Goal: Task Accomplishment & Management: Use online tool/utility

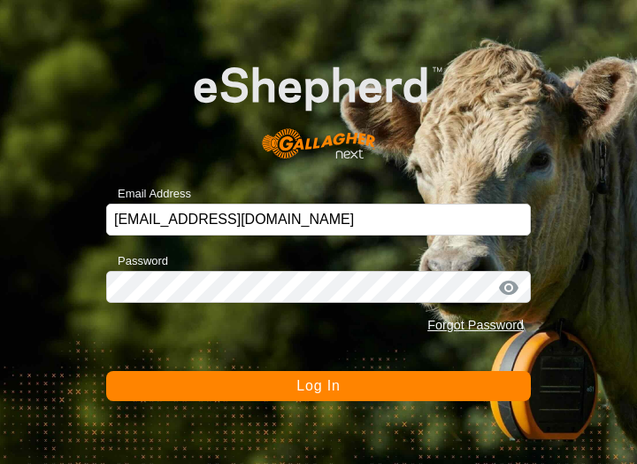
click at [318, 390] on span "Log In" at bounding box center [318, 385] width 43 height 15
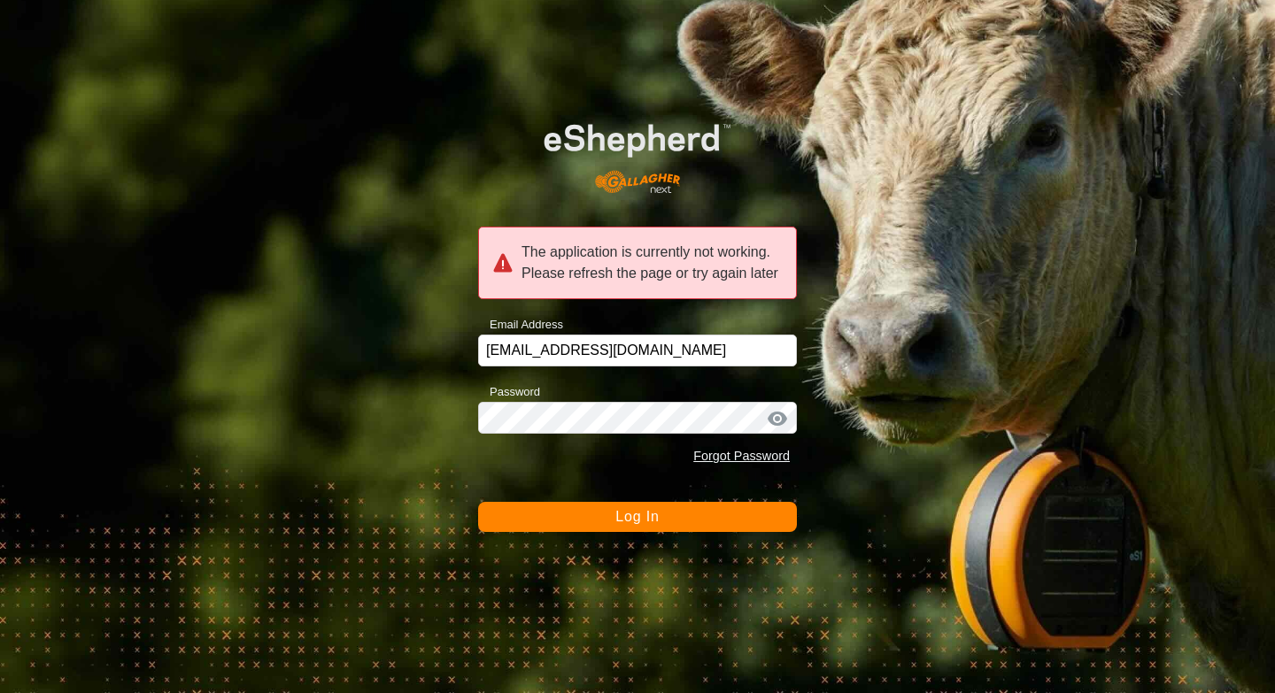
click at [614, 463] on button "Log In" at bounding box center [637, 517] width 319 height 30
click at [560, 463] on button "Log In" at bounding box center [637, 517] width 319 height 30
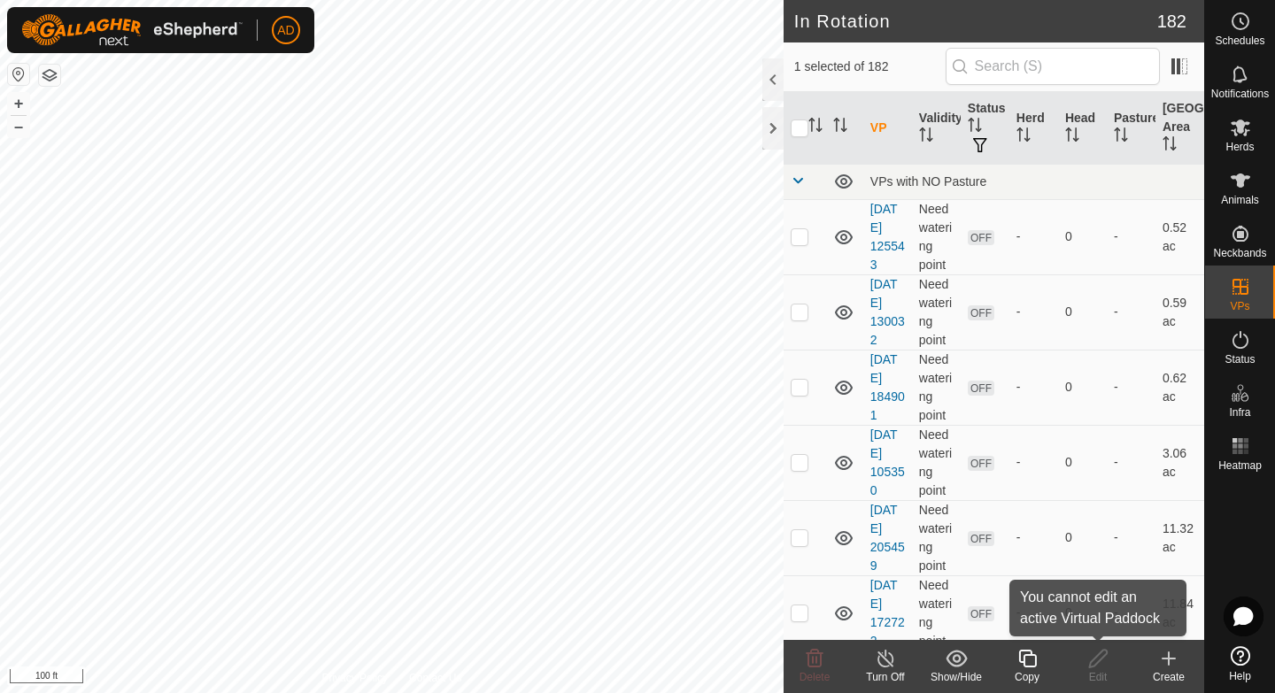
click at [637, 463] on icon at bounding box center [1027, 658] width 22 height 21
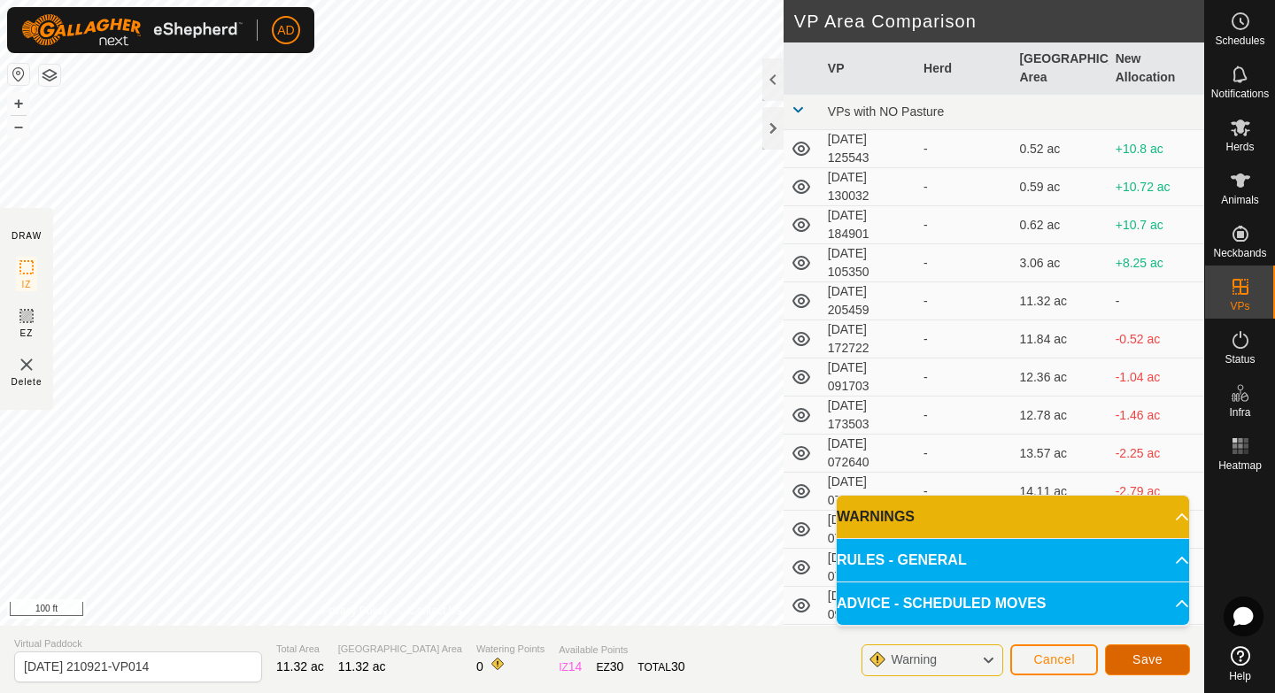
click at [637, 463] on span "Save" at bounding box center [1147, 660] width 30 height 14
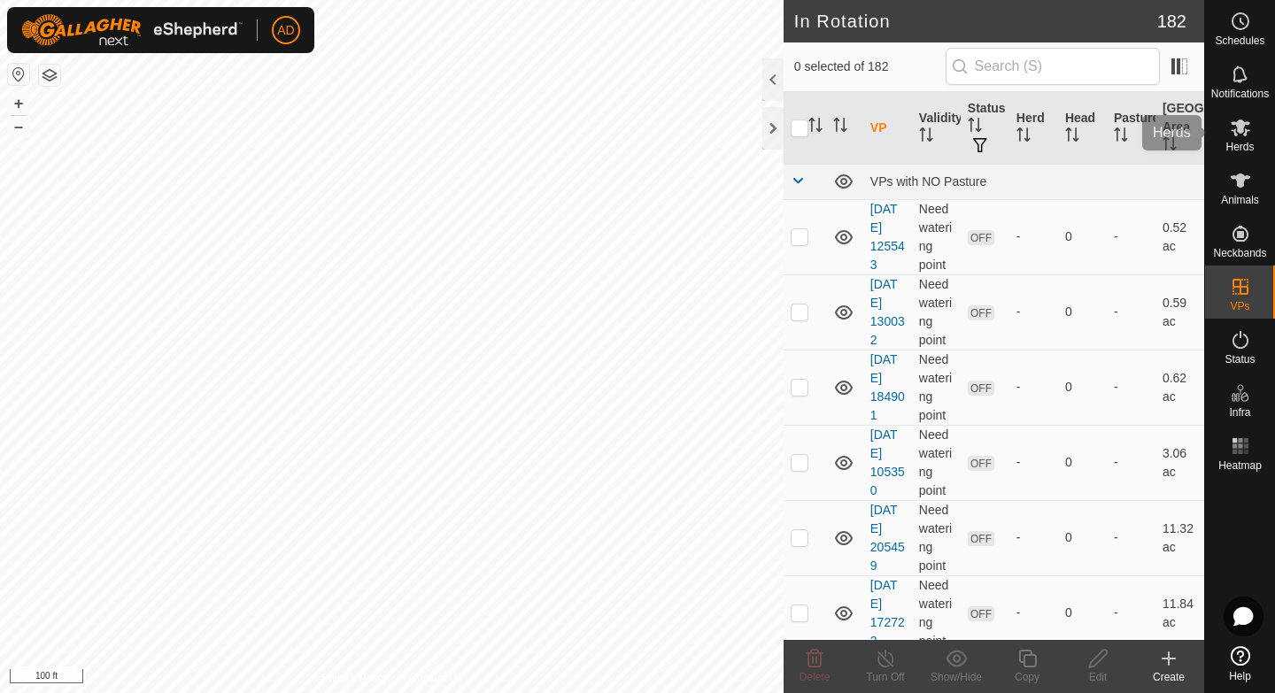
click at [637, 122] on icon at bounding box center [1240, 128] width 19 height 17
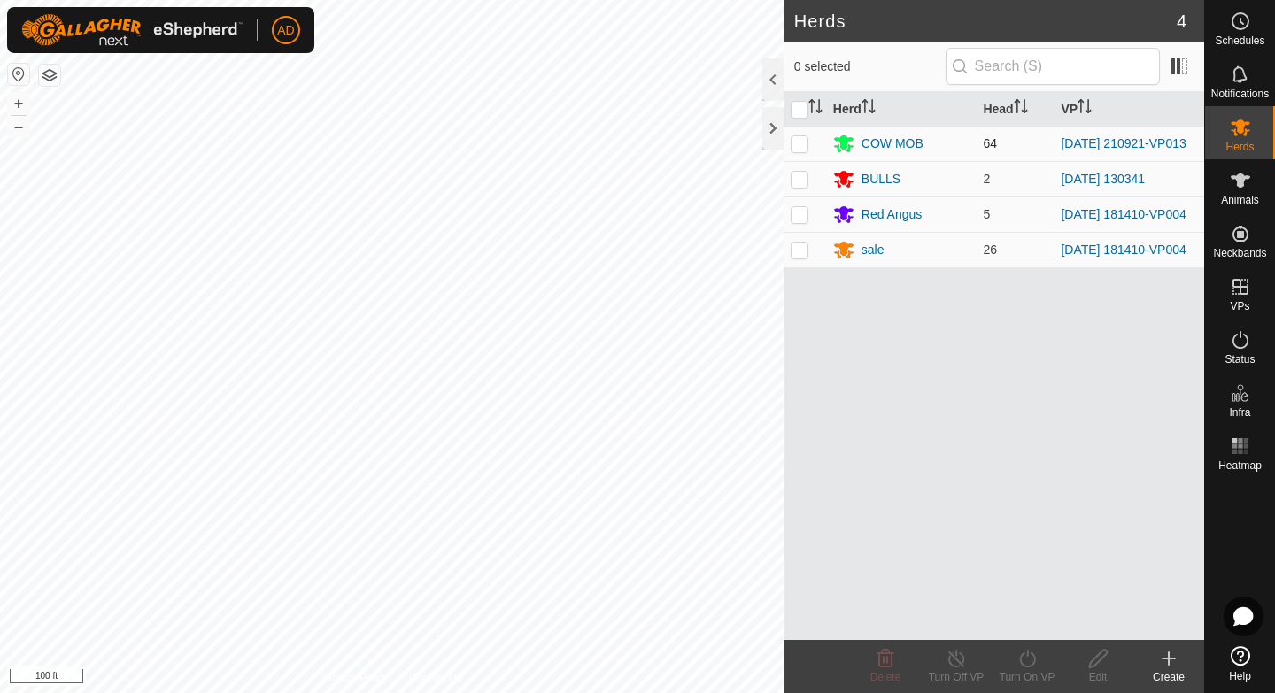
click at [637, 143] on p-checkbox at bounding box center [800, 143] width 18 height 14
checkbox input "true"
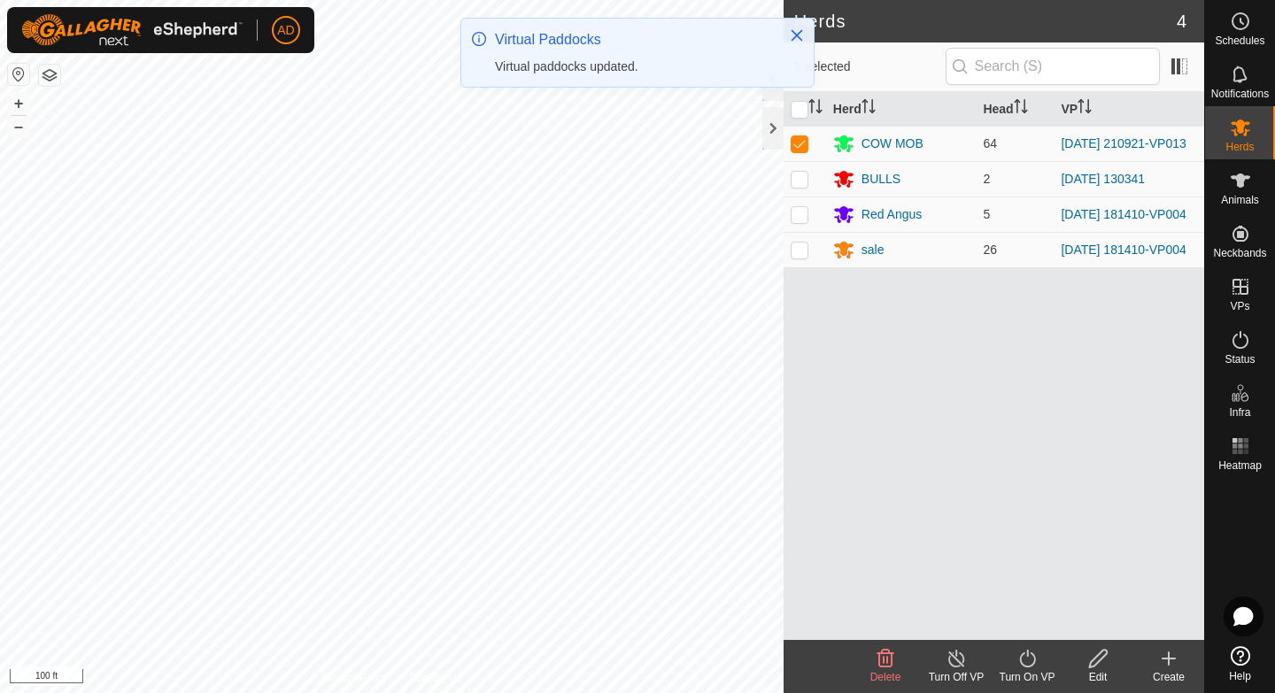
click at [637, 463] on div "Turn On VP" at bounding box center [1027, 677] width 71 height 16
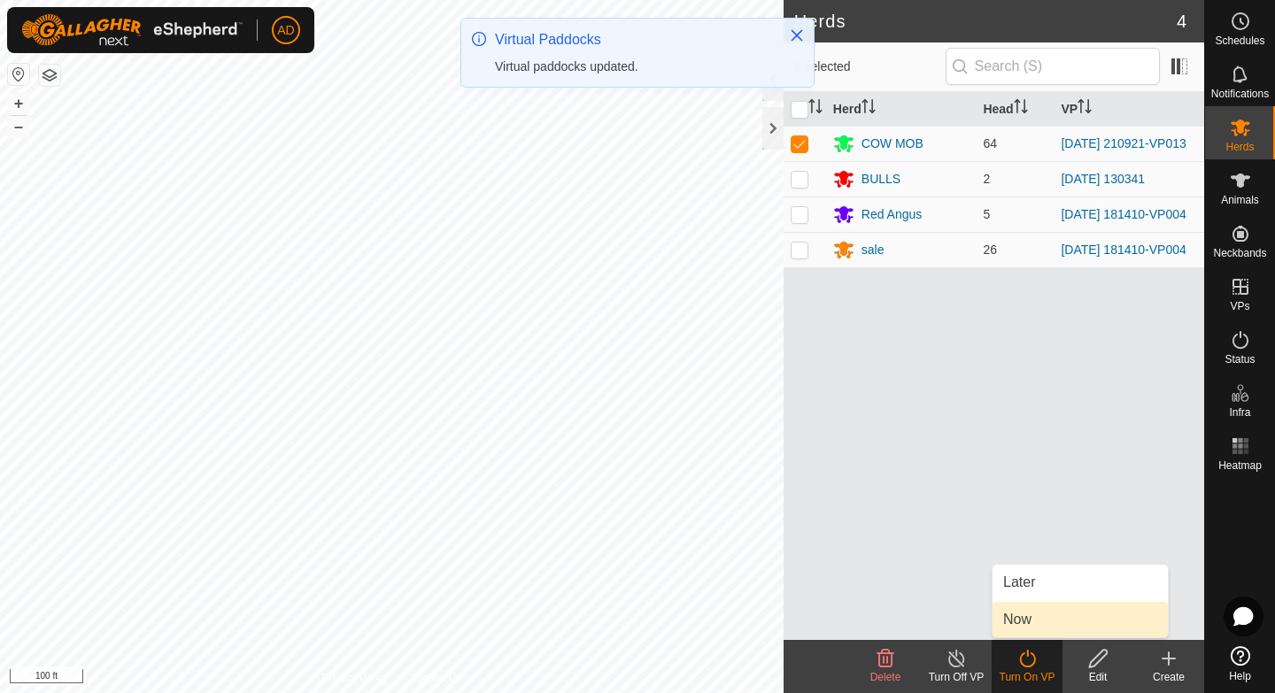
click at [637, 463] on link "Now" at bounding box center [1080, 619] width 175 height 35
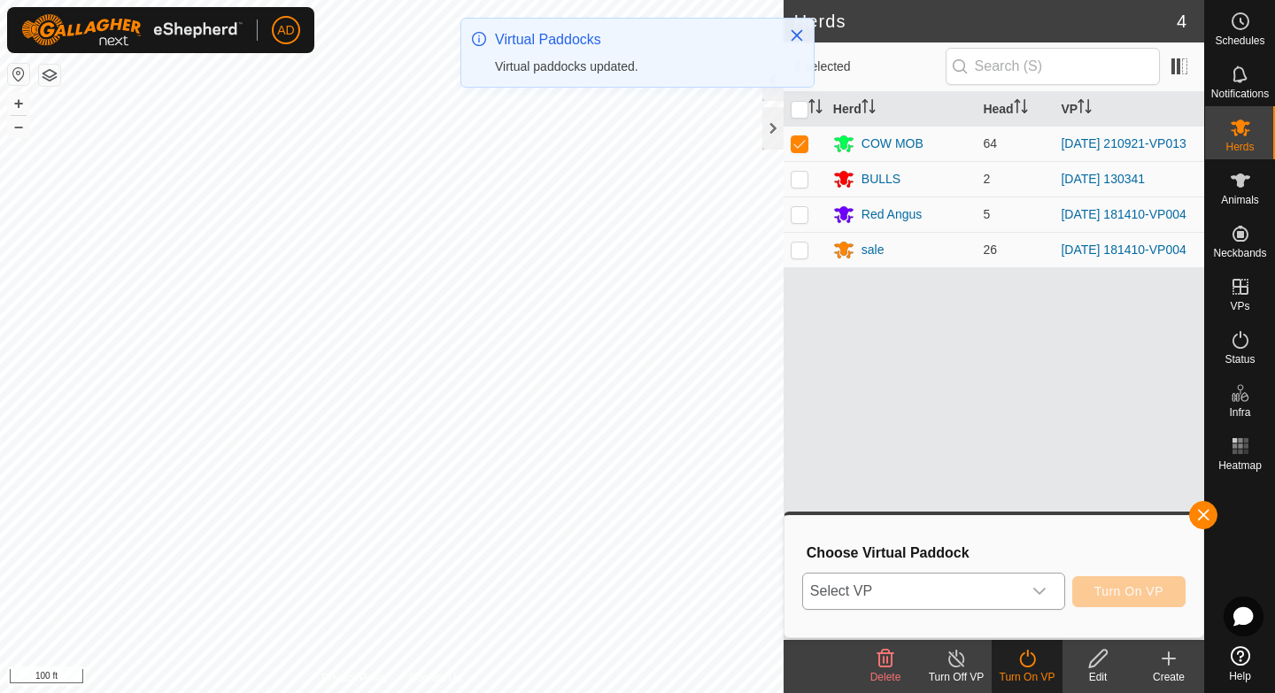
click at [637, 463] on div "dropdown trigger" at bounding box center [1039, 591] width 35 height 35
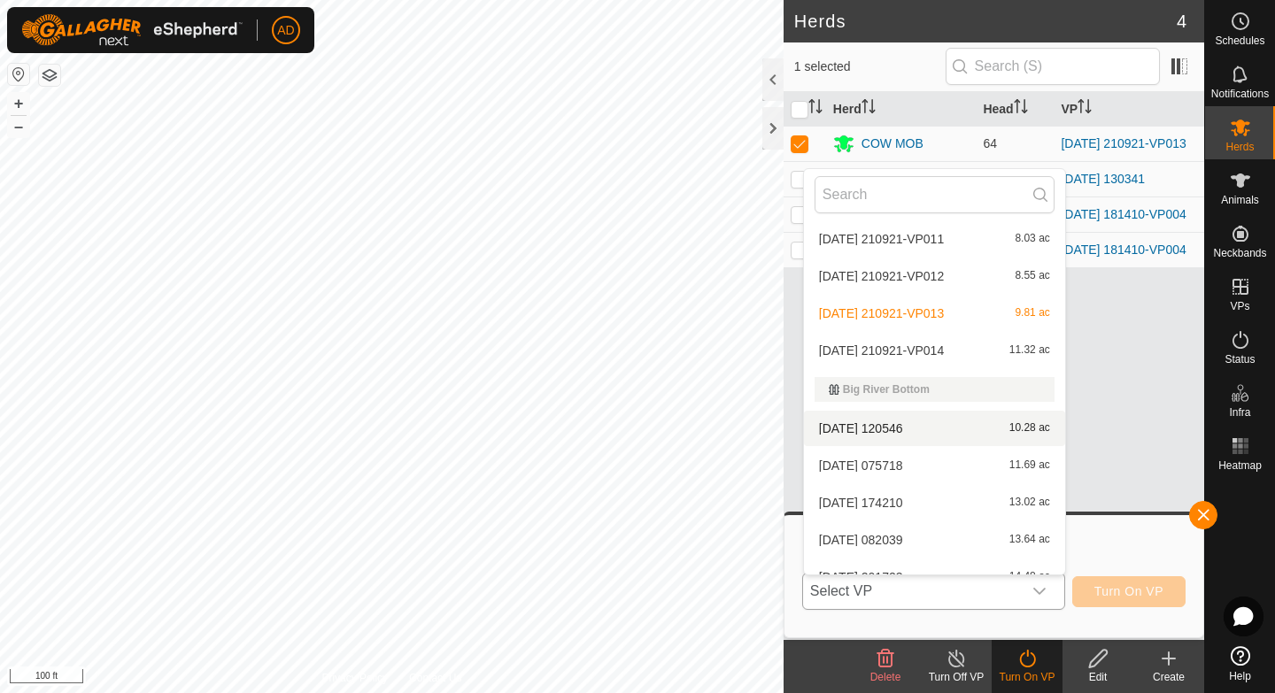
scroll to position [1300, 0]
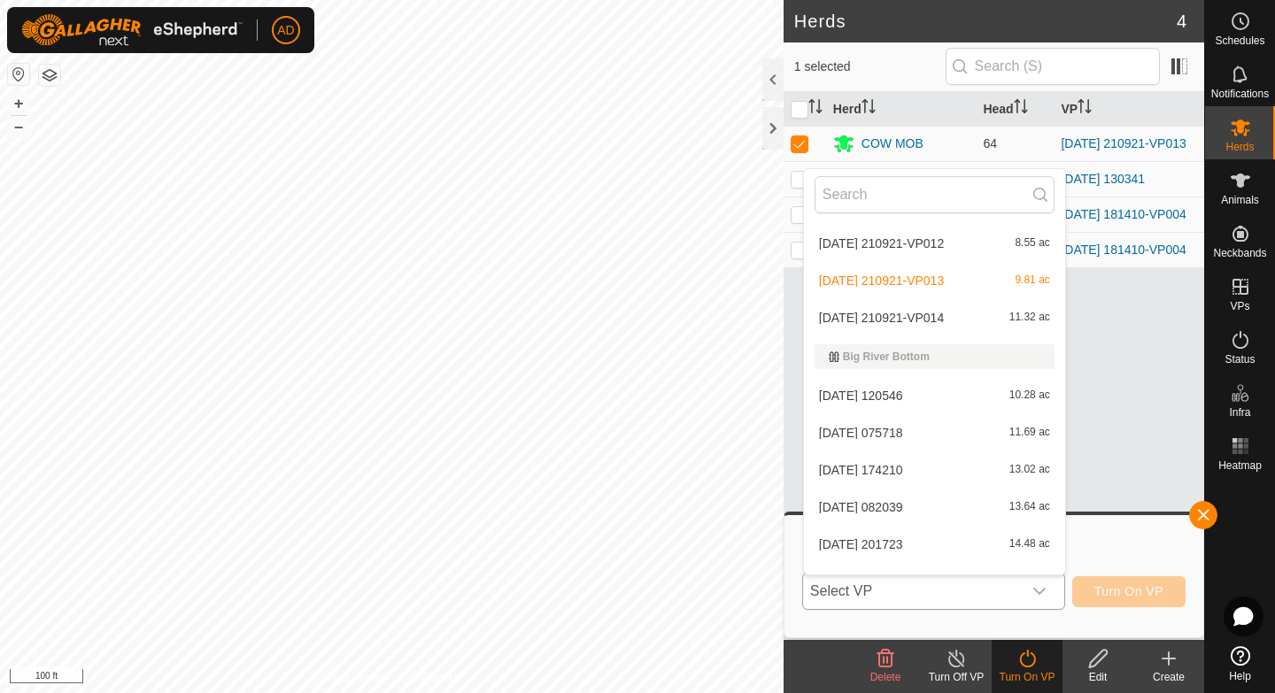
click at [637, 325] on li "[DATE] 210921-VP014 11.32 ac" at bounding box center [934, 317] width 261 height 35
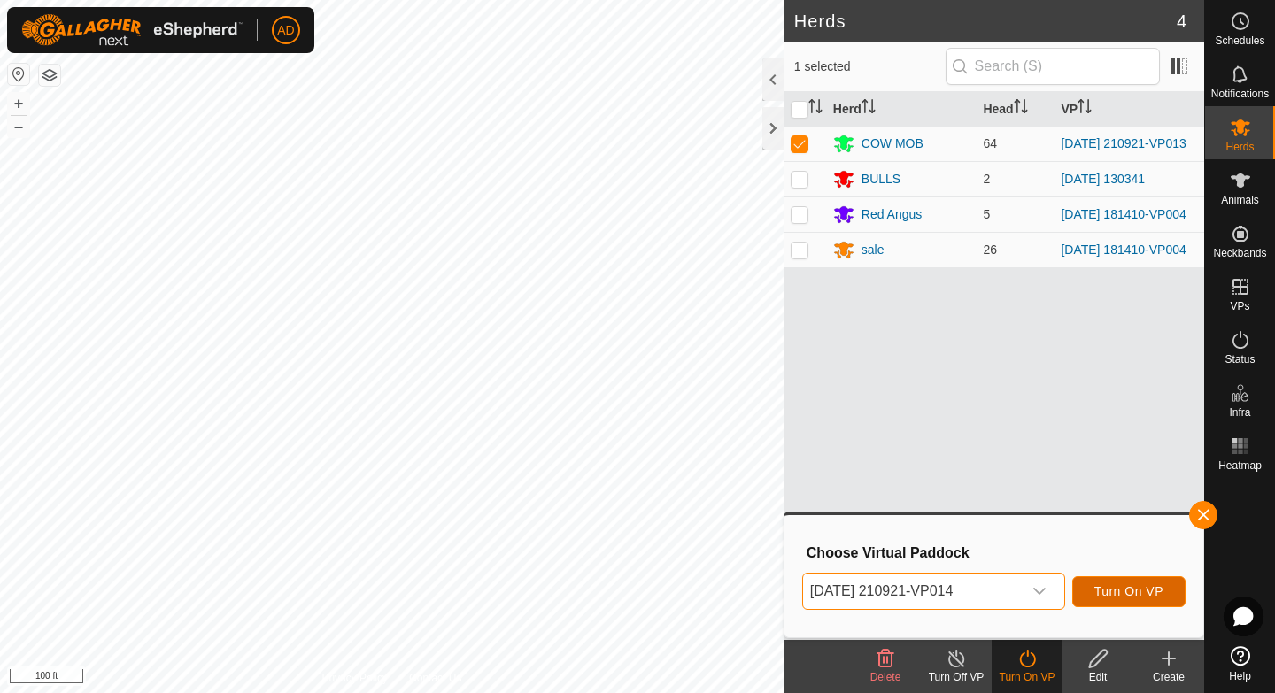
click at [637, 463] on span "Turn On VP" at bounding box center [1128, 591] width 69 height 14
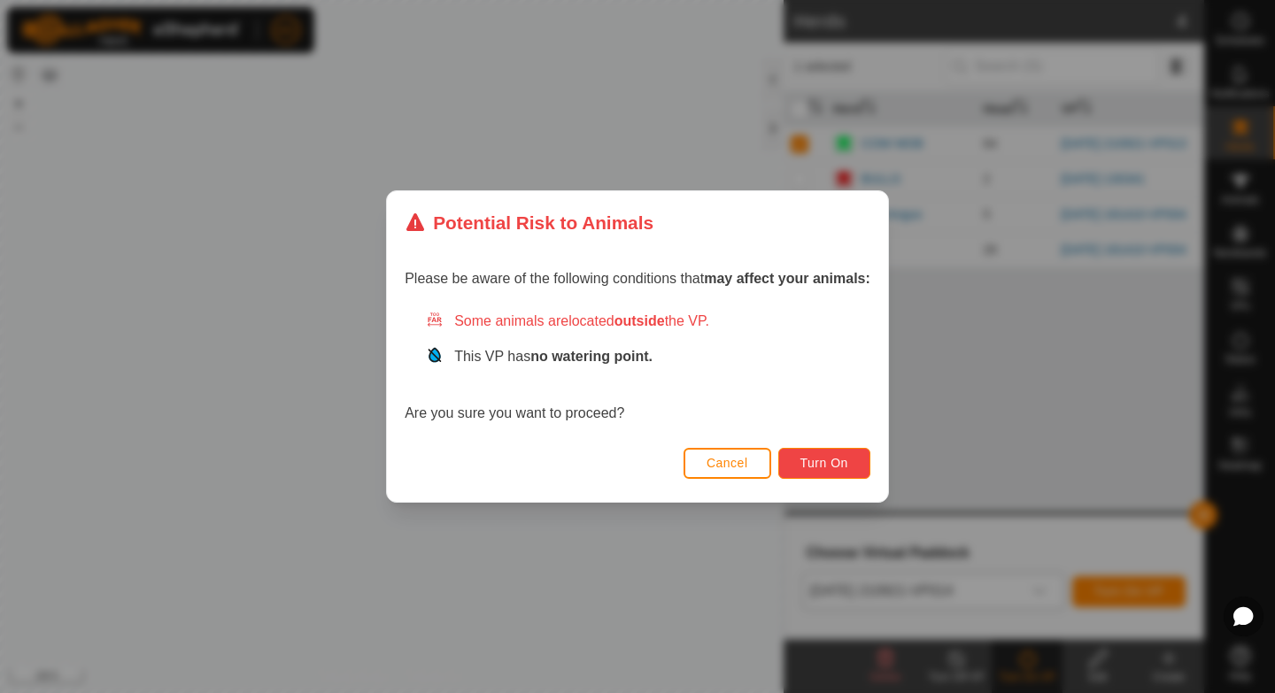
click at [637, 463] on span "Turn On" at bounding box center [824, 463] width 48 height 14
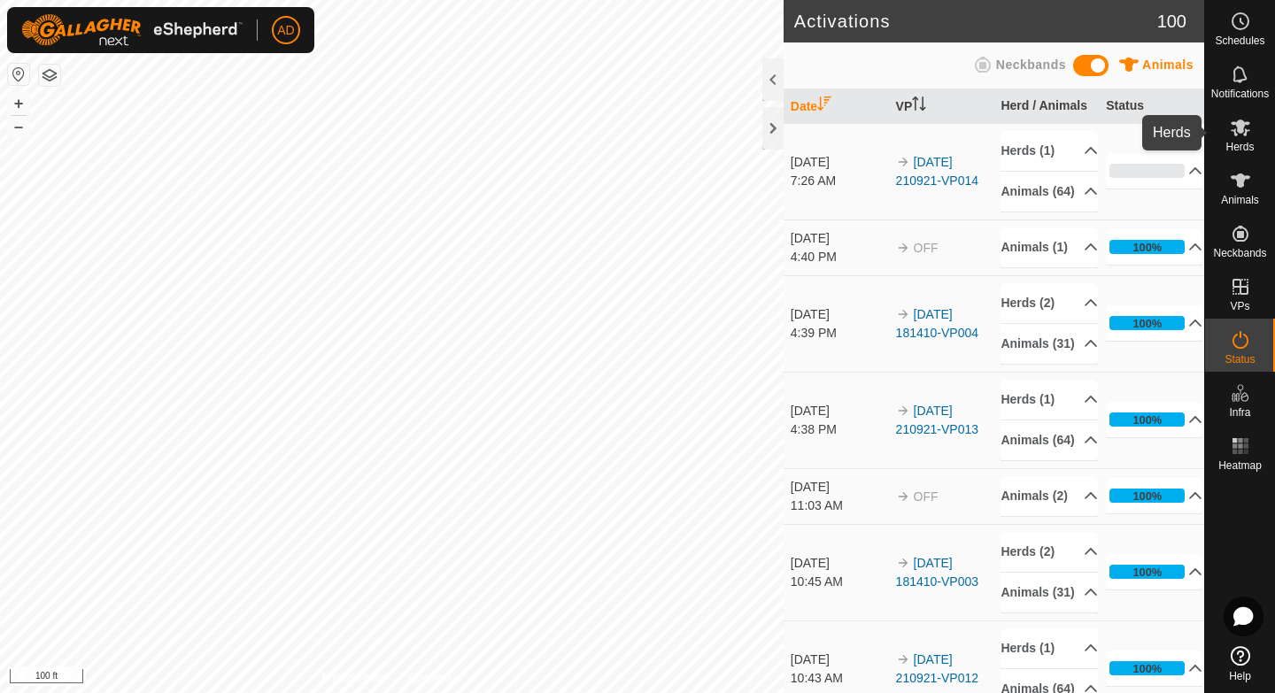
click at [637, 144] on div "Herds" at bounding box center [1240, 132] width 70 height 53
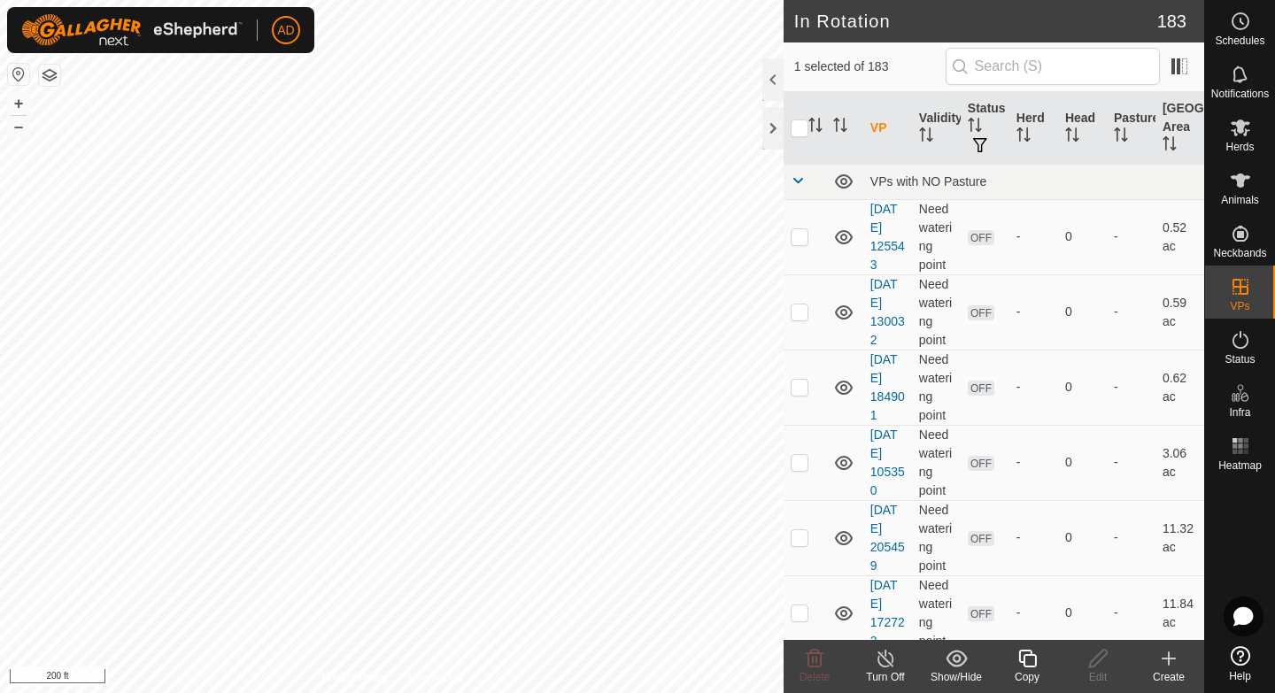
click at [637, 463] on div "Copy" at bounding box center [1027, 677] width 71 height 16
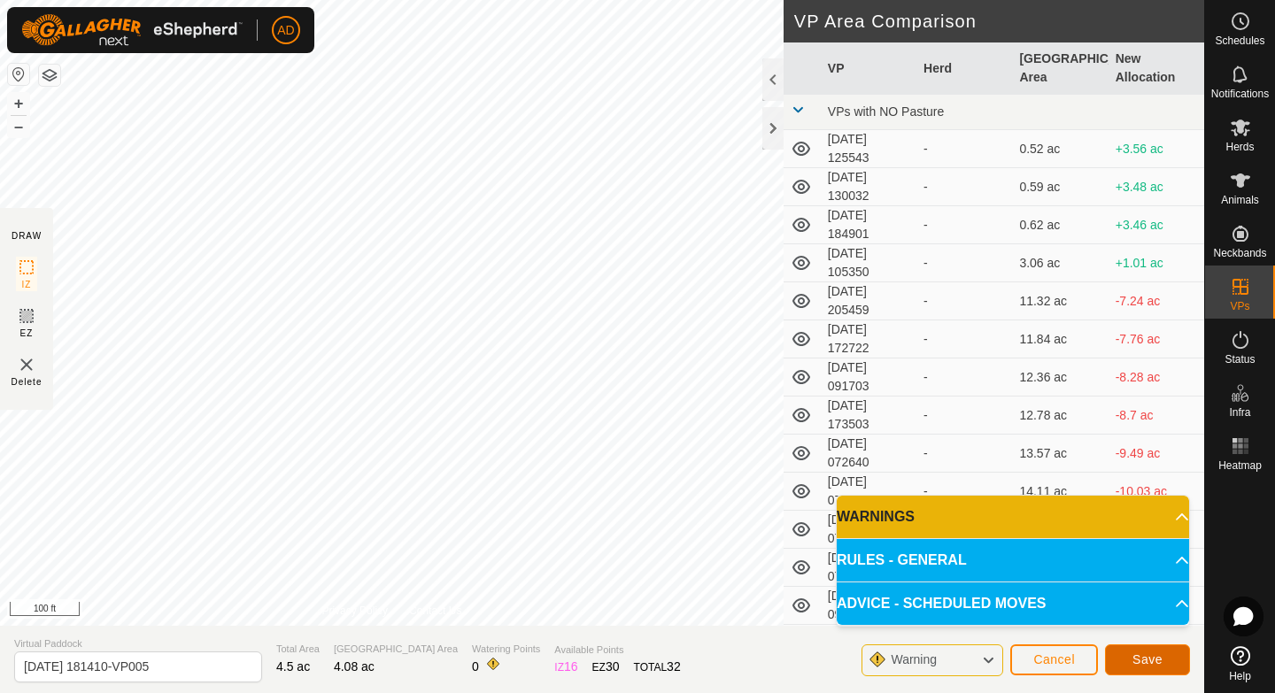
click at [637, 463] on span "Save" at bounding box center [1147, 660] width 30 height 14
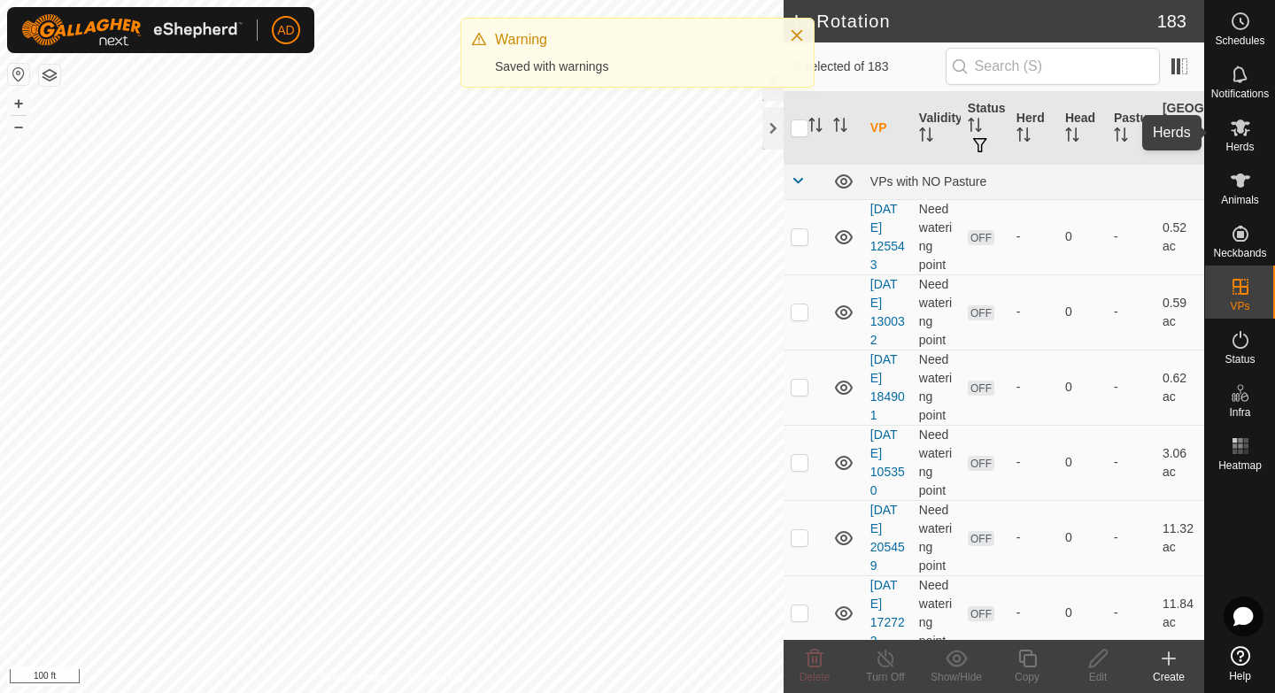
click at [637, 126] on icon at bounding box center [1240, 128] width 19 height 17
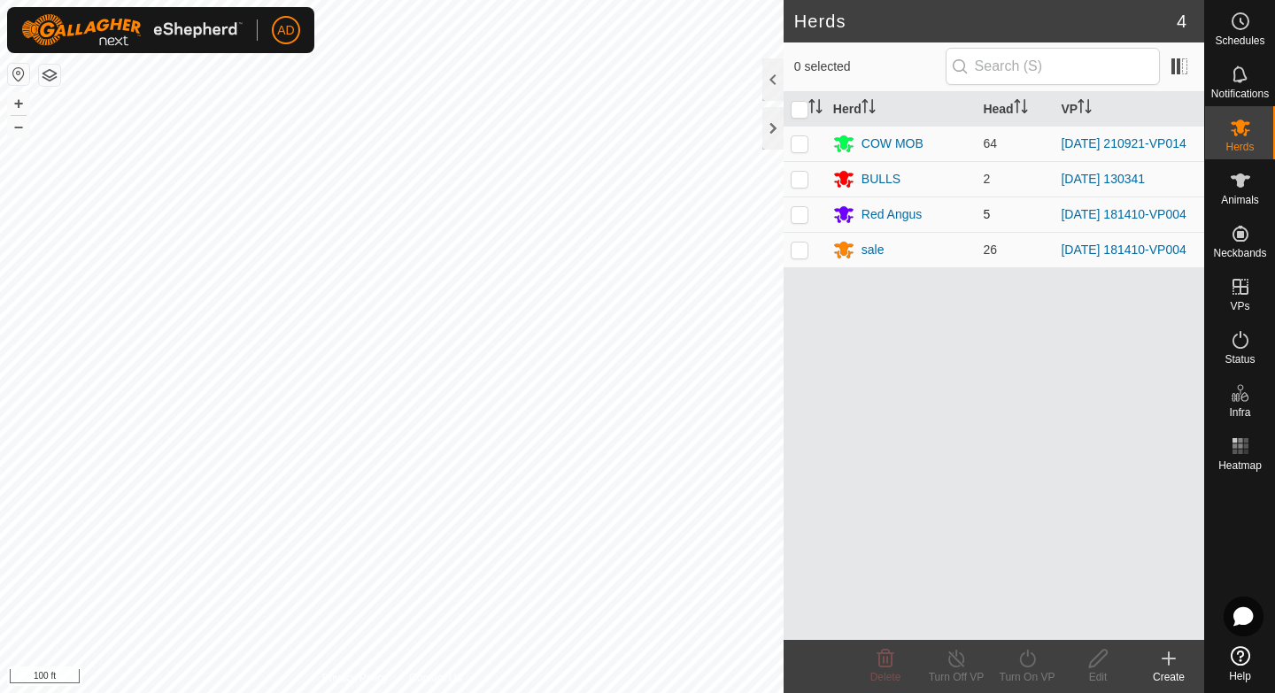
click at [637, 216] on p-checkbox at bounding box center [800, 214] width 18 height 14
checkbox input "true"
click at [637, 255] on p-checkbox at bounding box center [800, 250] width 18 height 14
checkbox input "true"
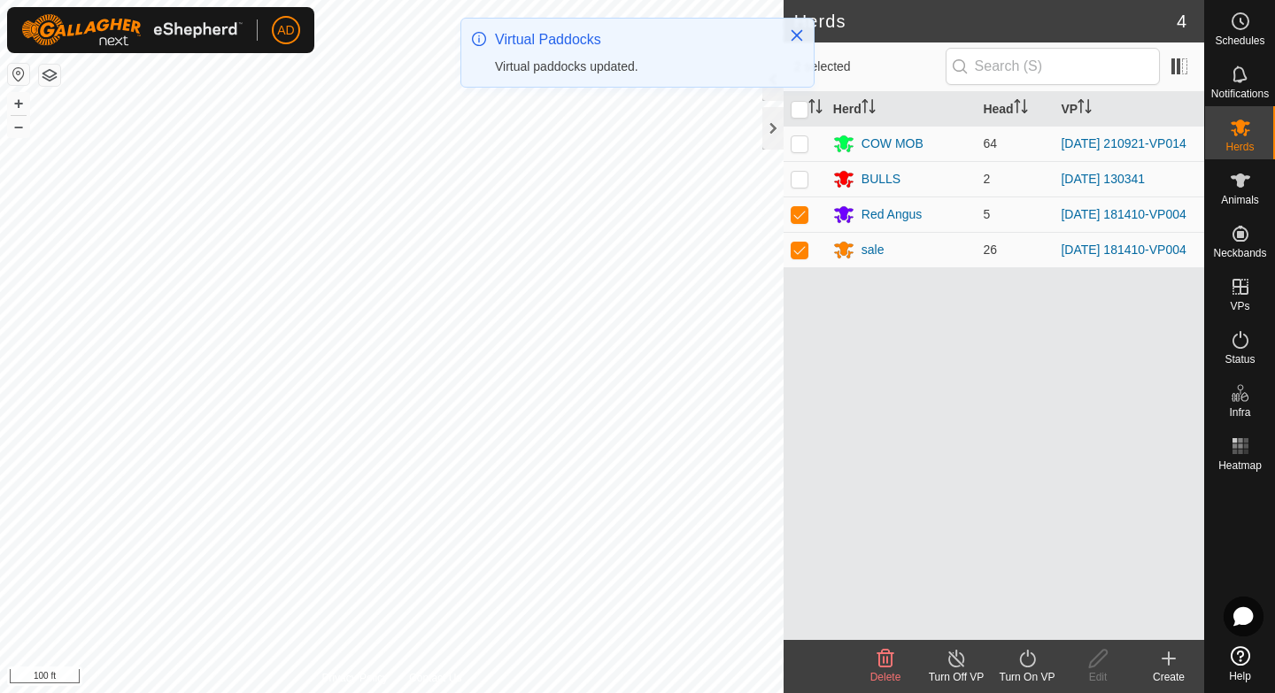
click at [637, 463] on icon at bounding box center [1027, 658] width 22 height 21
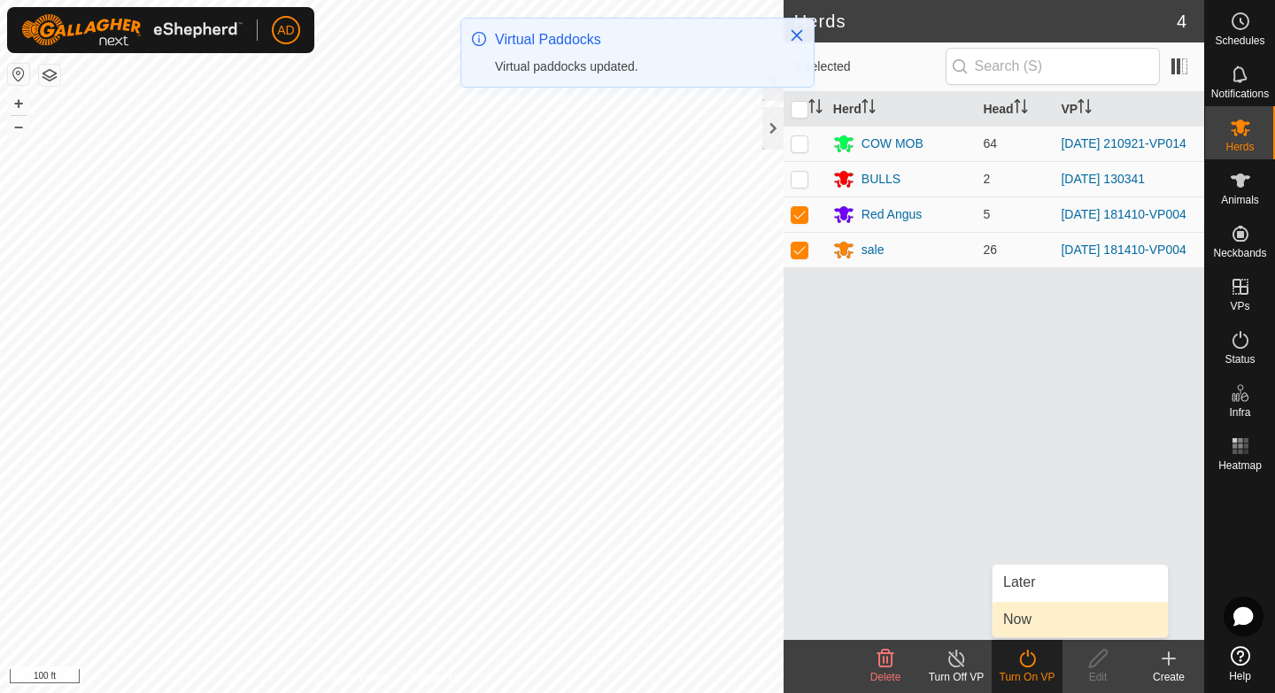
click at [637, 463] on link "Now" at bounding box center [1080, 619] width 175 height 35
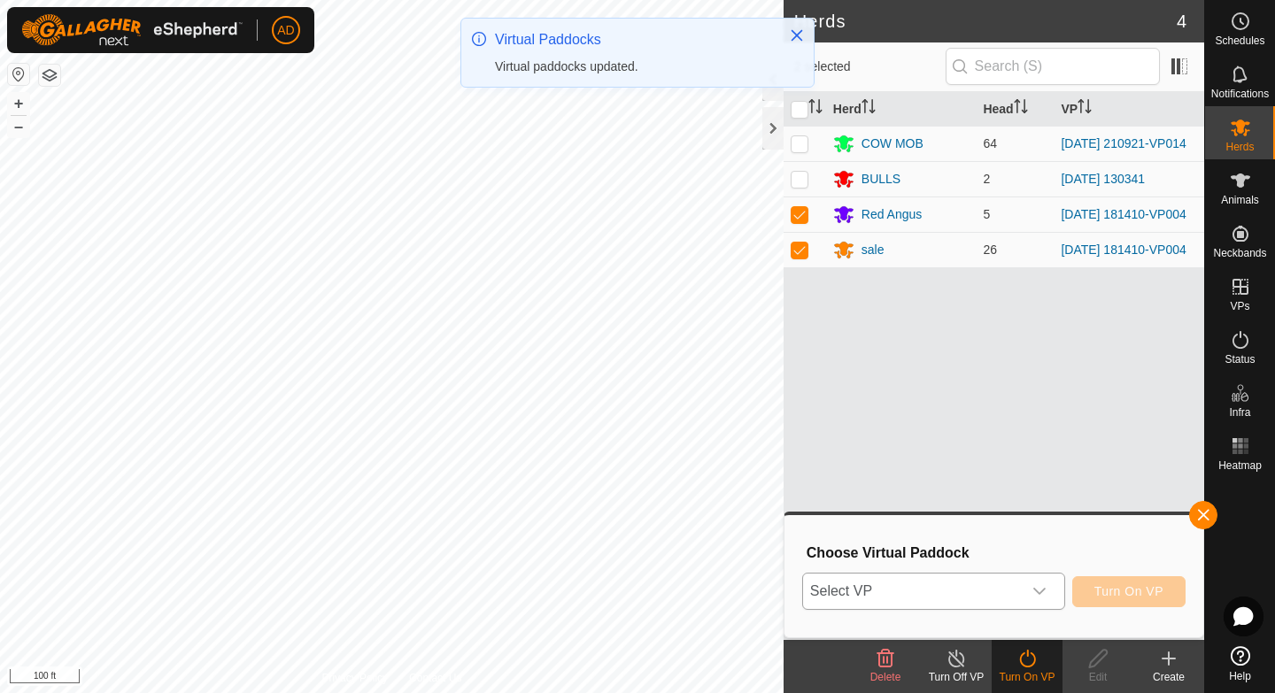
click at [637, 463] on span "Select VP" at bounding box center [912, 591] width 219 height 35
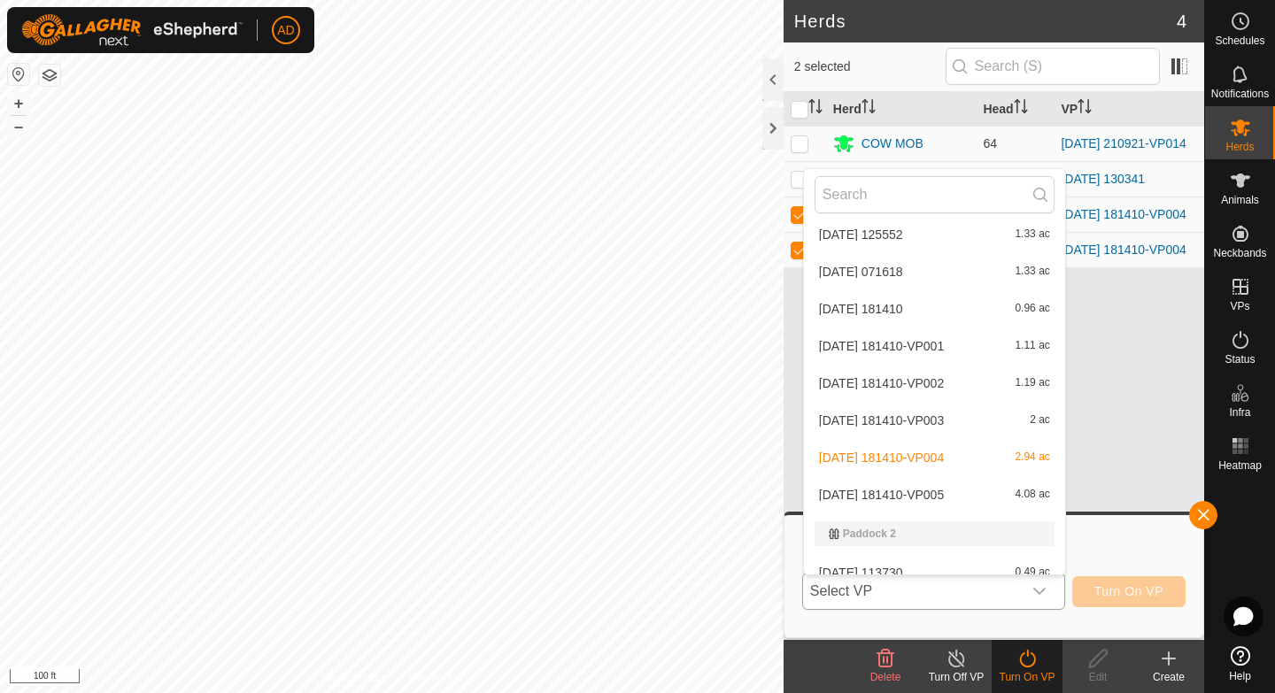
scroll to position [3493, 0]
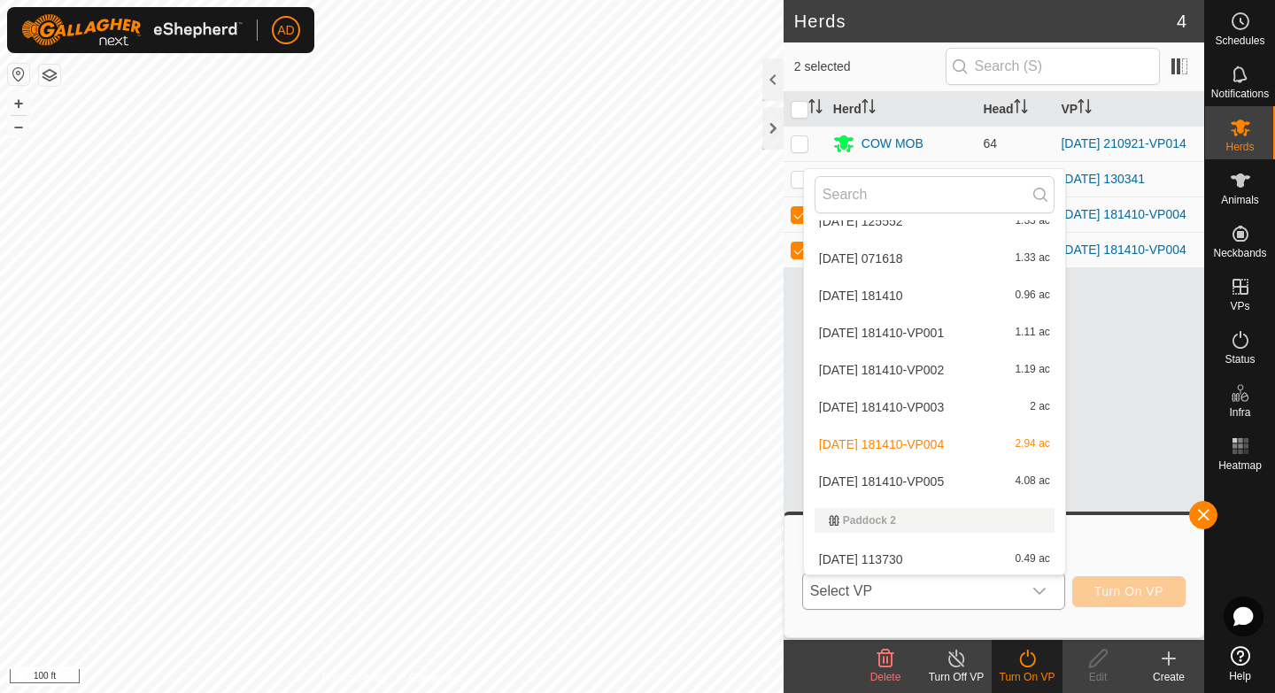
click at [637, 463] on li "[DATE] 181410-VP005 4.08 ac" at bounding box center [934, 481] width 261 height 35
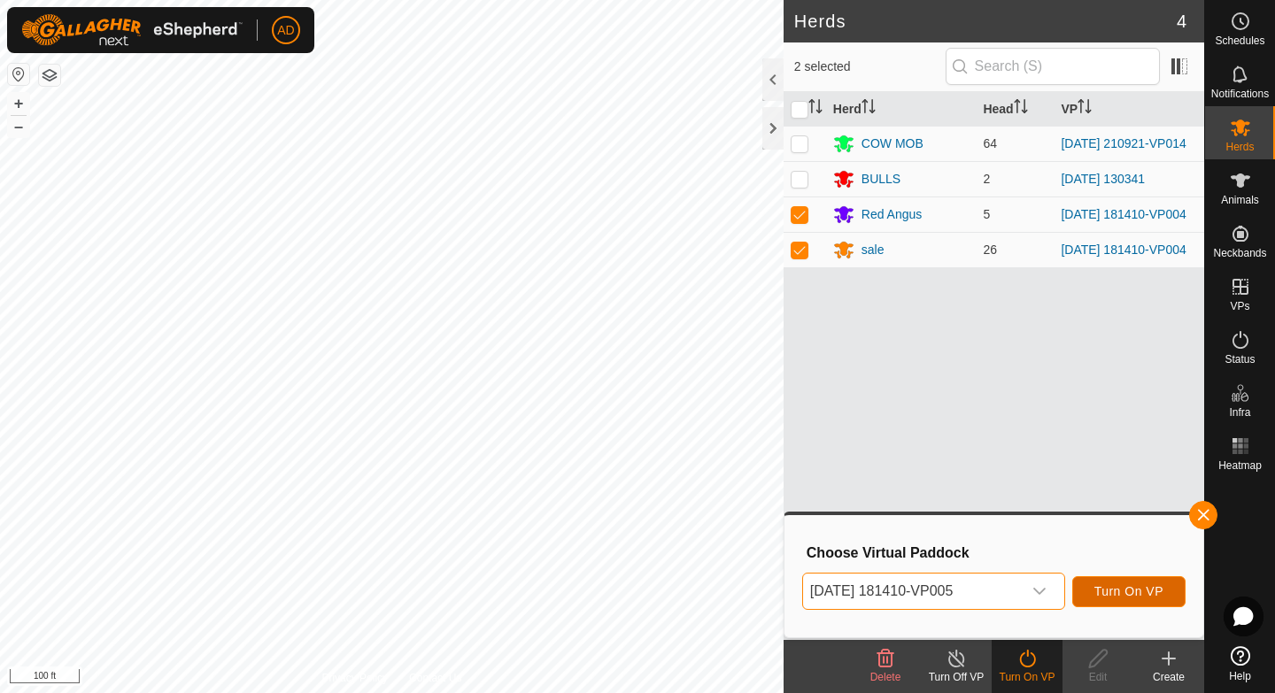
click at [637, 463] on button "Turn On VP" at bounding box center [1128, 591] width 113 height 31
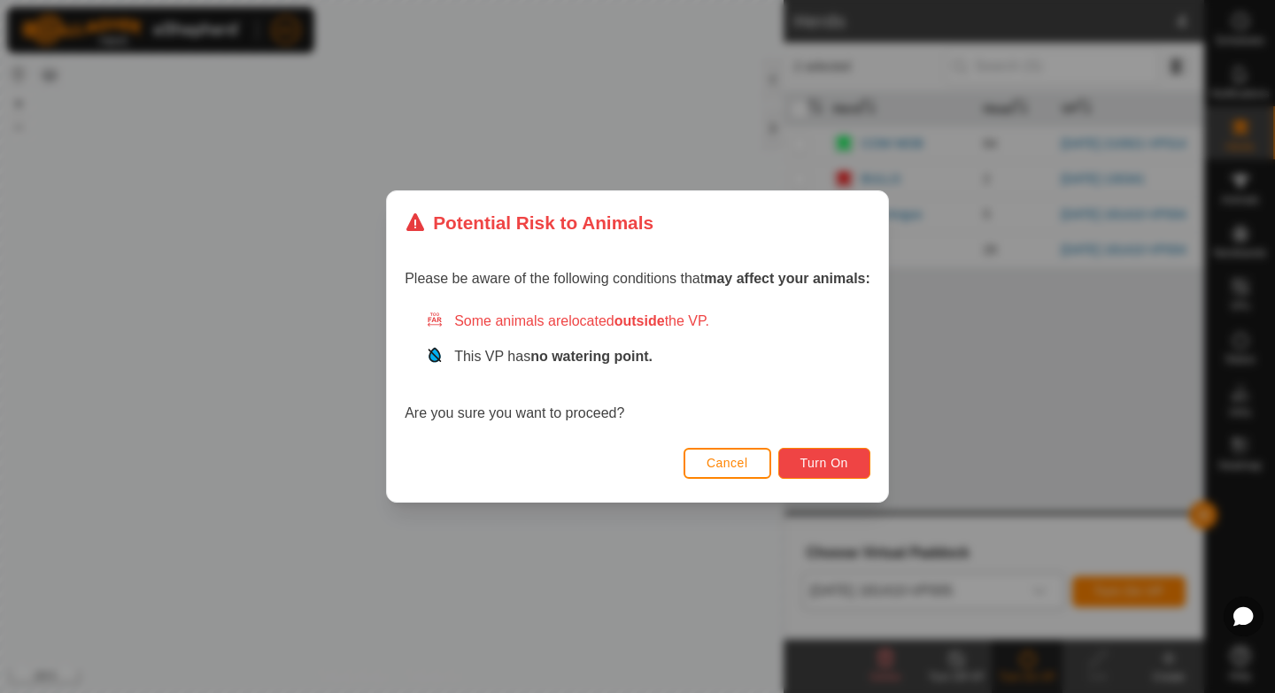
click at [637, 460] on span "Turn On" at bounding box center [824, 463] width 48 height 14
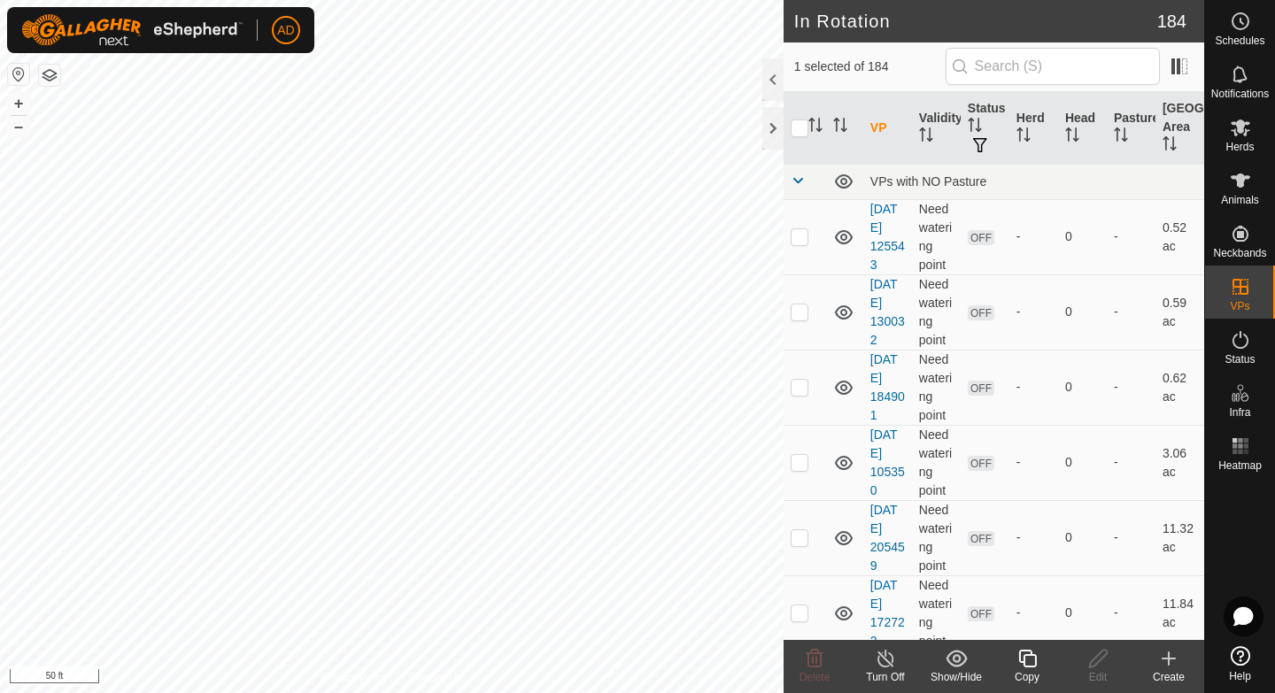
click at [637, 463] on icon at bounding box center [1027, 658] width 22 height 21
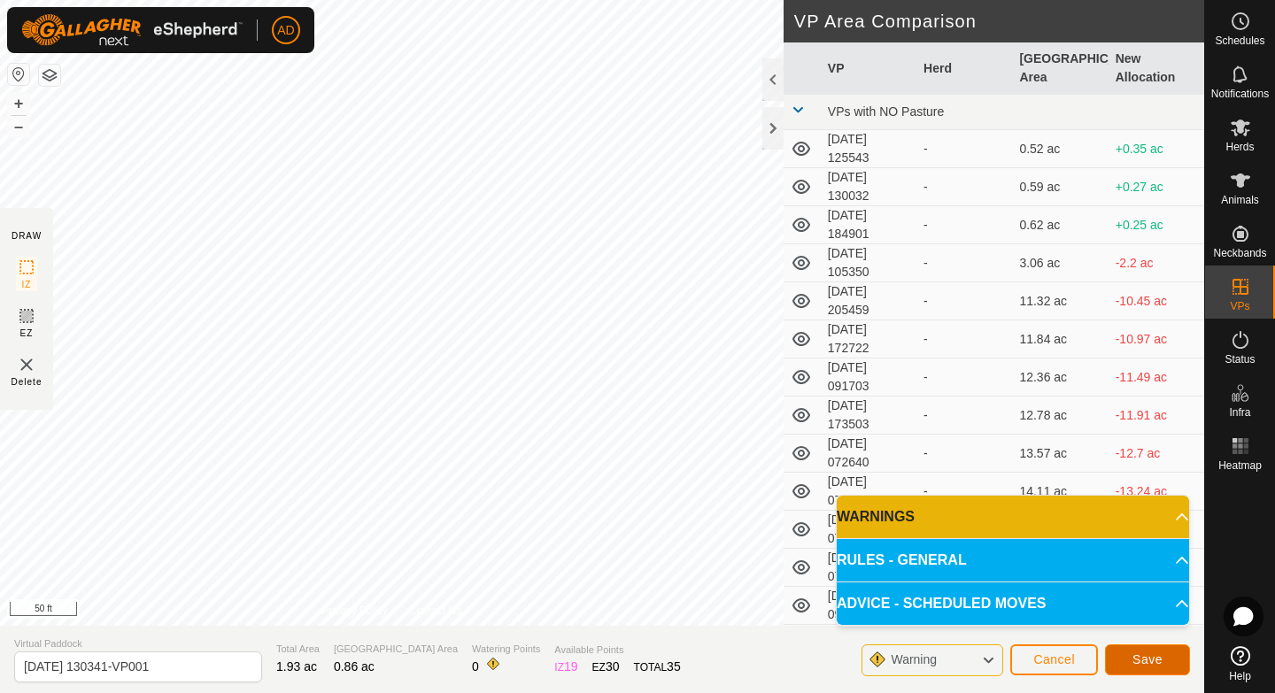
click at [637, 463] on span "Save" at bounding box center [1147, 660] width 30 height 14
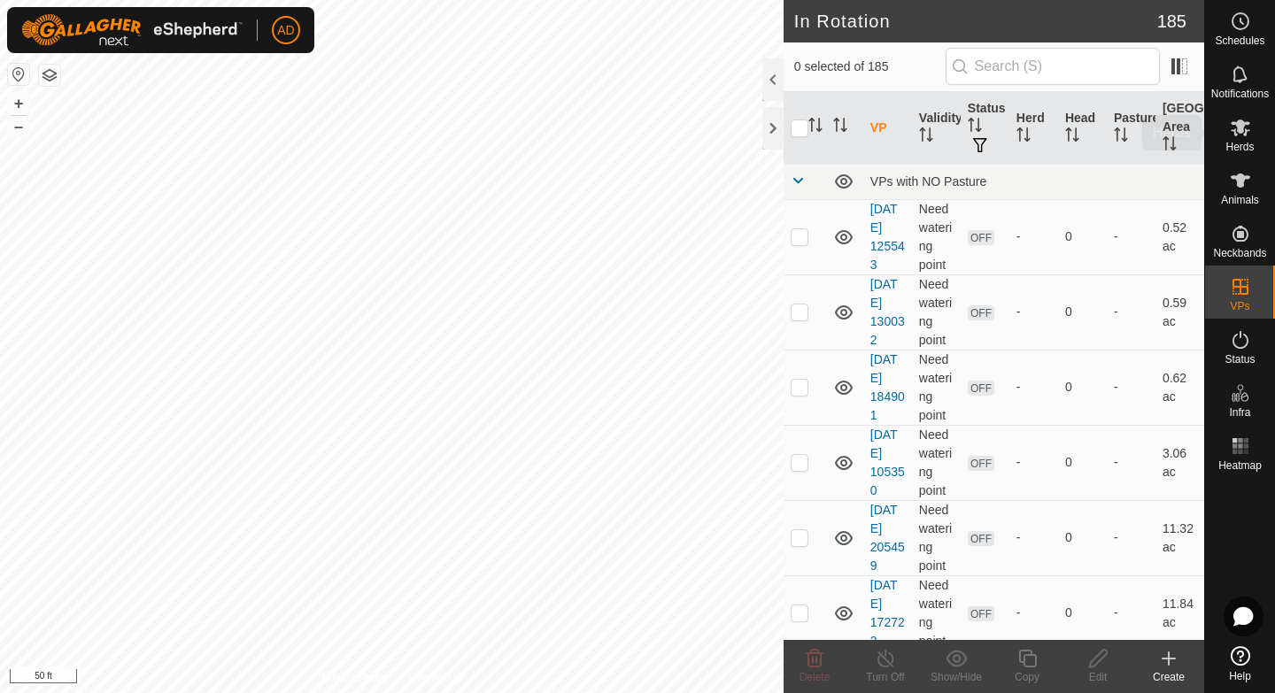
click at [637, 136] on es-mob-svg-icon at bounding box center [1241, 127] width 32 height 28
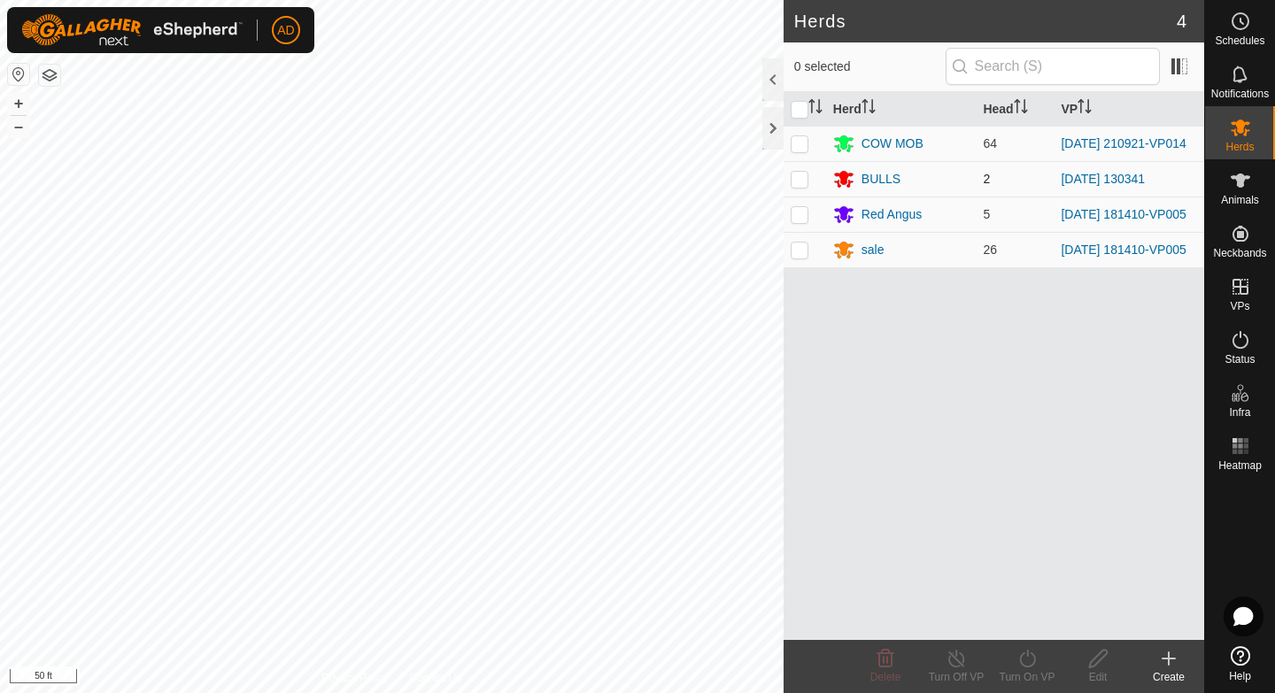
click at [637, 180] on p-checkbox at bounding box center [800, 179] width 18 height 14
checkbox input "true"
click at [637, 463] on icon at bounding box center [1027, 658] width 22 height 21
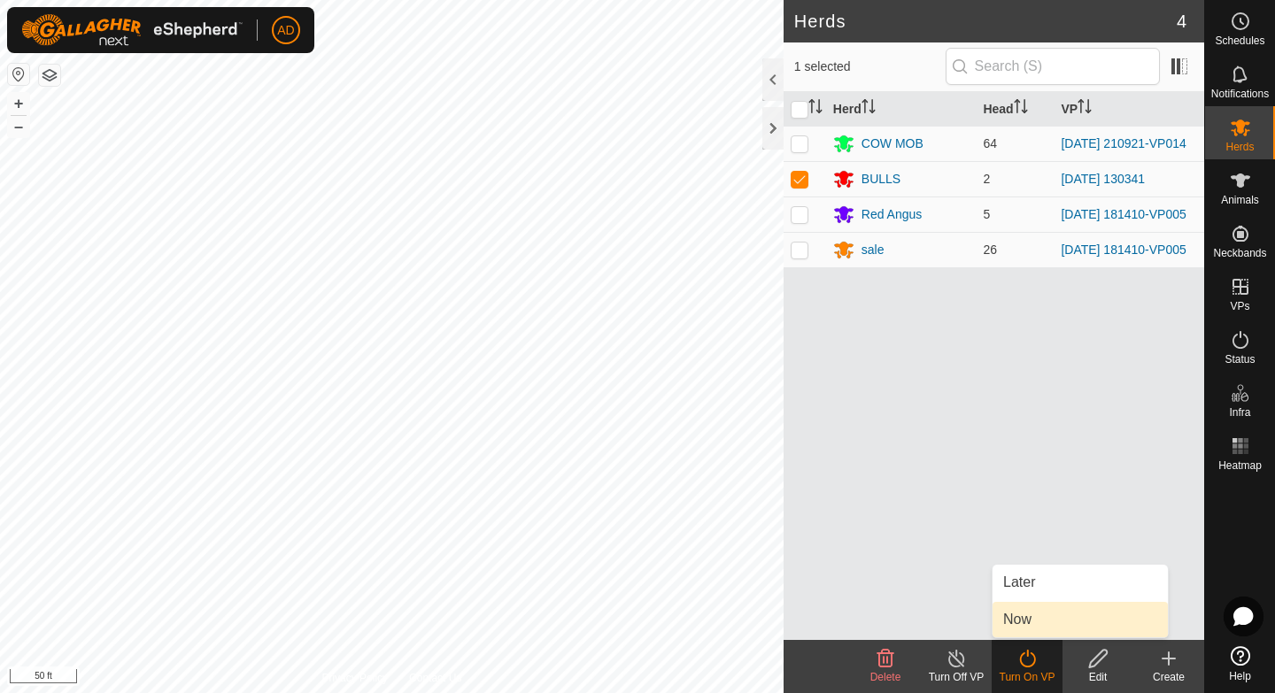
click at [637, 463] on link "Now" at bounding box center [1080, 619] width 175 height 35
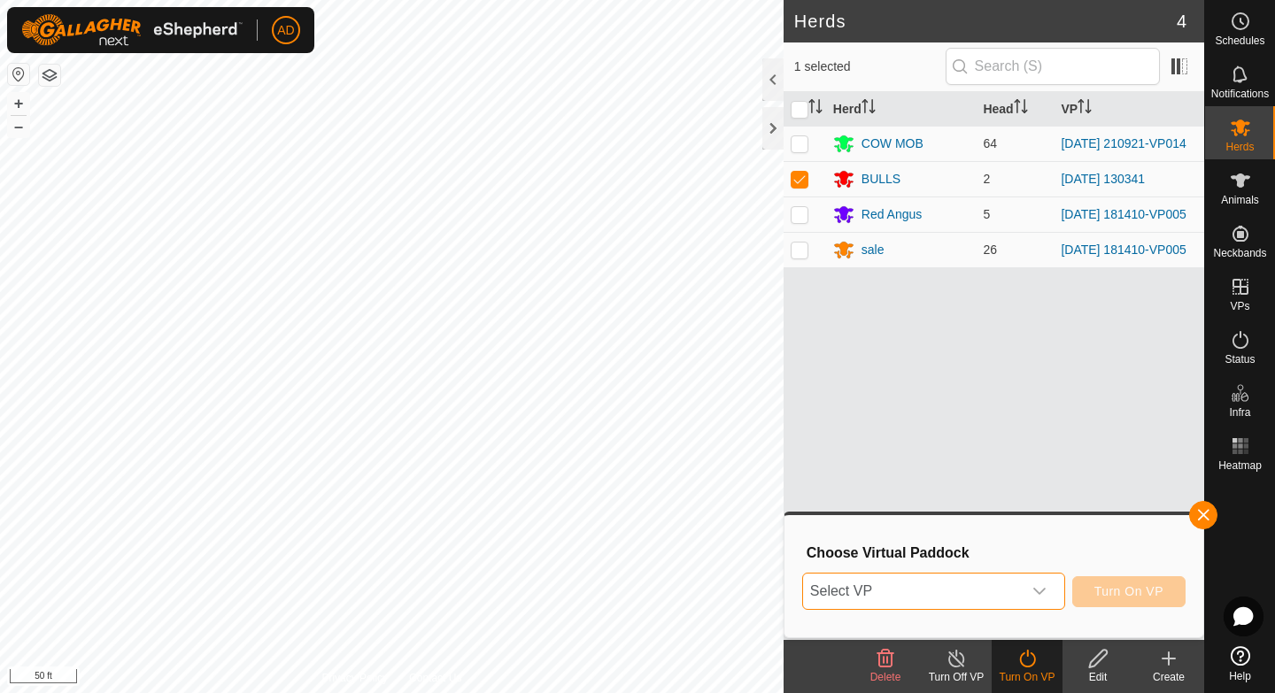
click at [637, 463] on span "Select VP" at bounding box center [912, 591] width 219 height 35
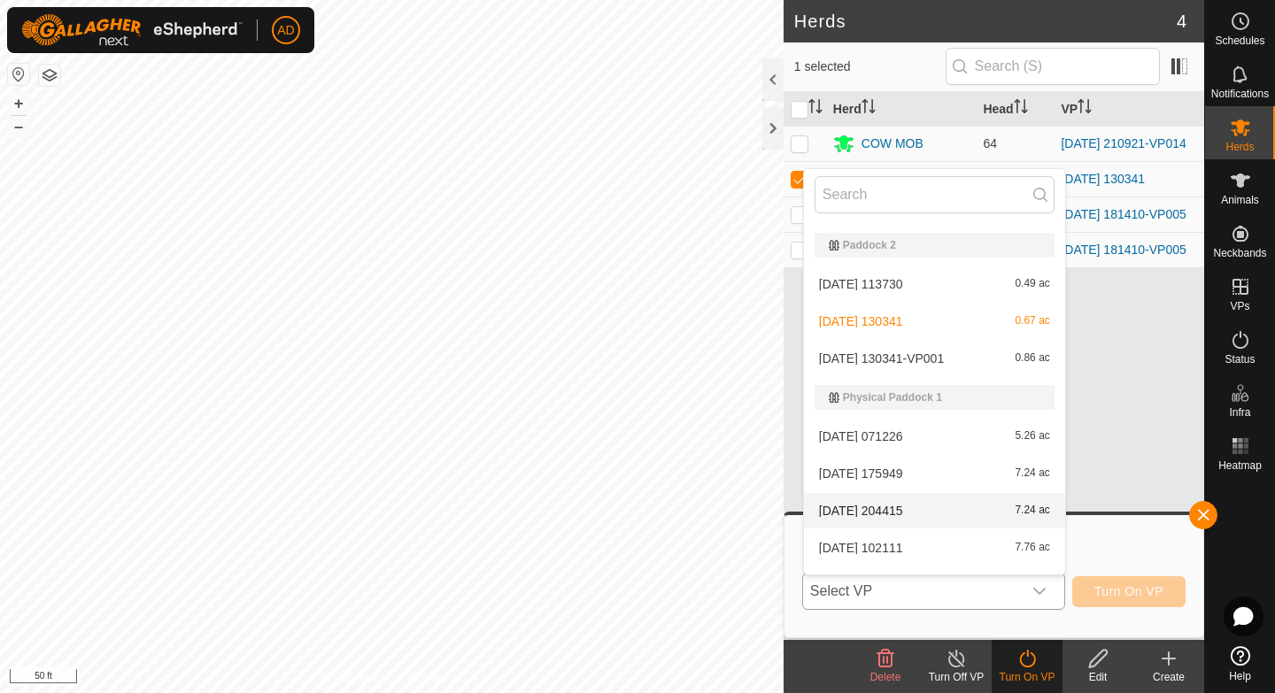
scroll to position [3775, 0]
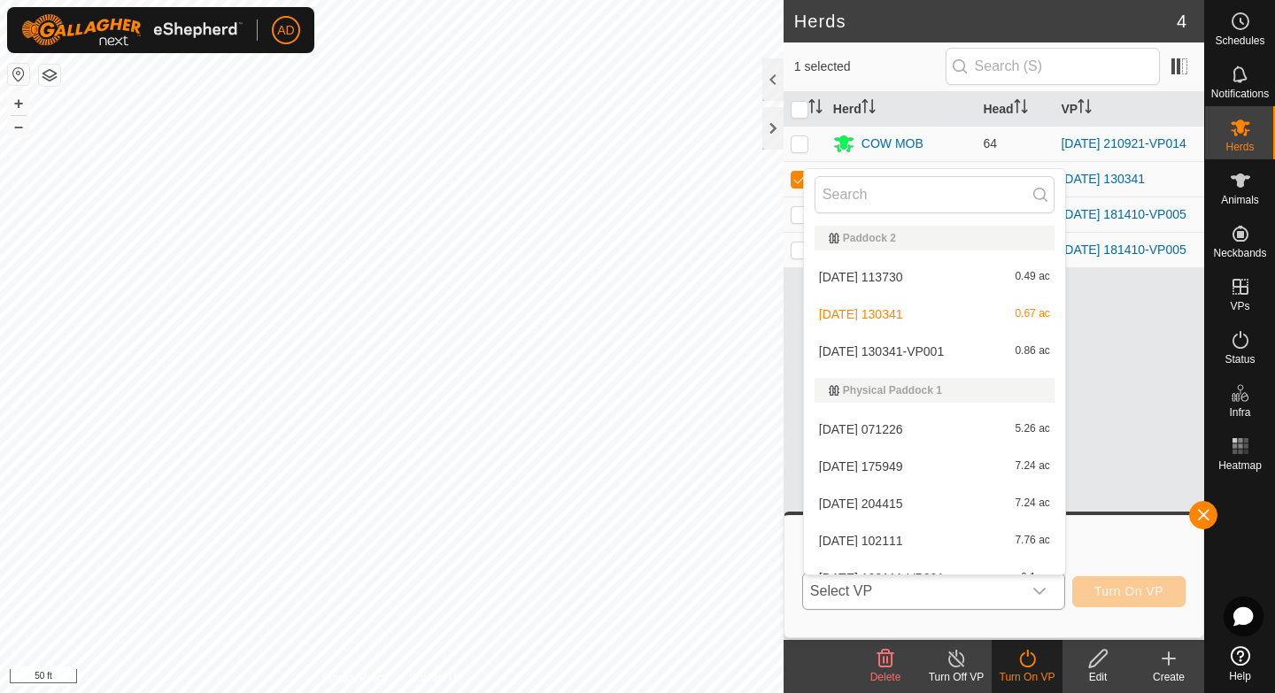
click at [637, 349] on li "[DATE] 130341-VP001 0.86 ac" at bounding box center [934, 351] width 261 height 35
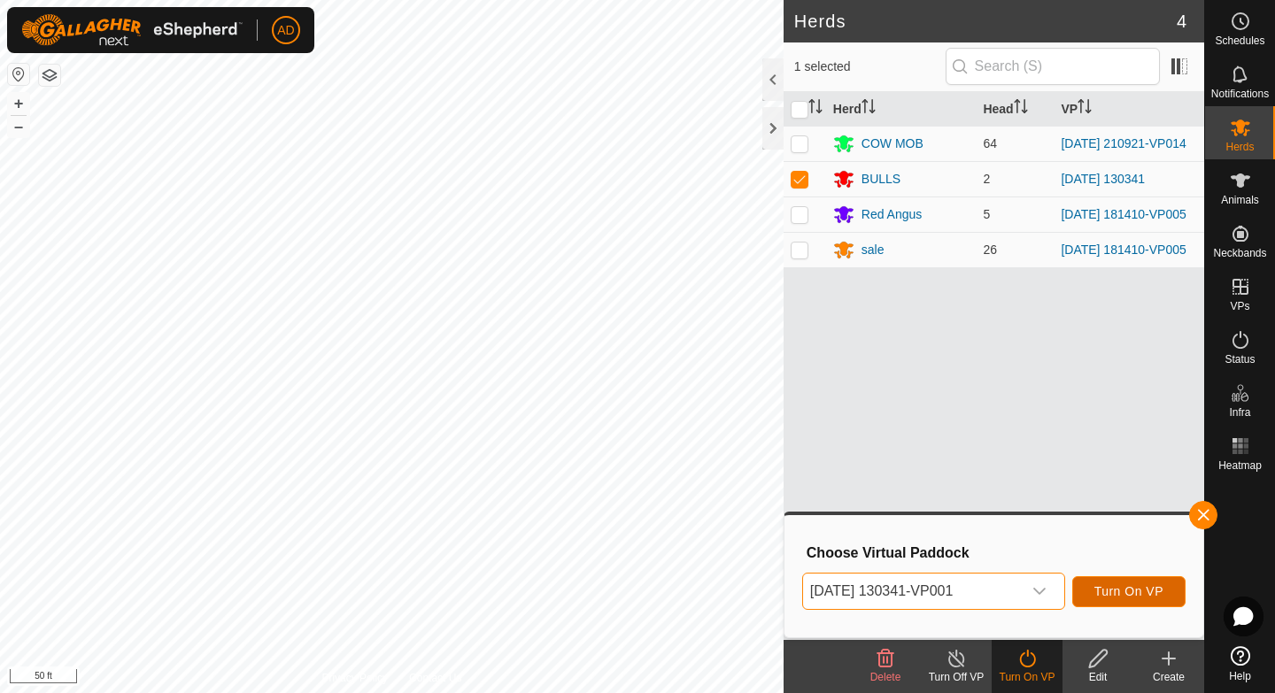
click at [637, 463] on button "Turn On VP" at bounding box center [1128, 591] width 113 height 31
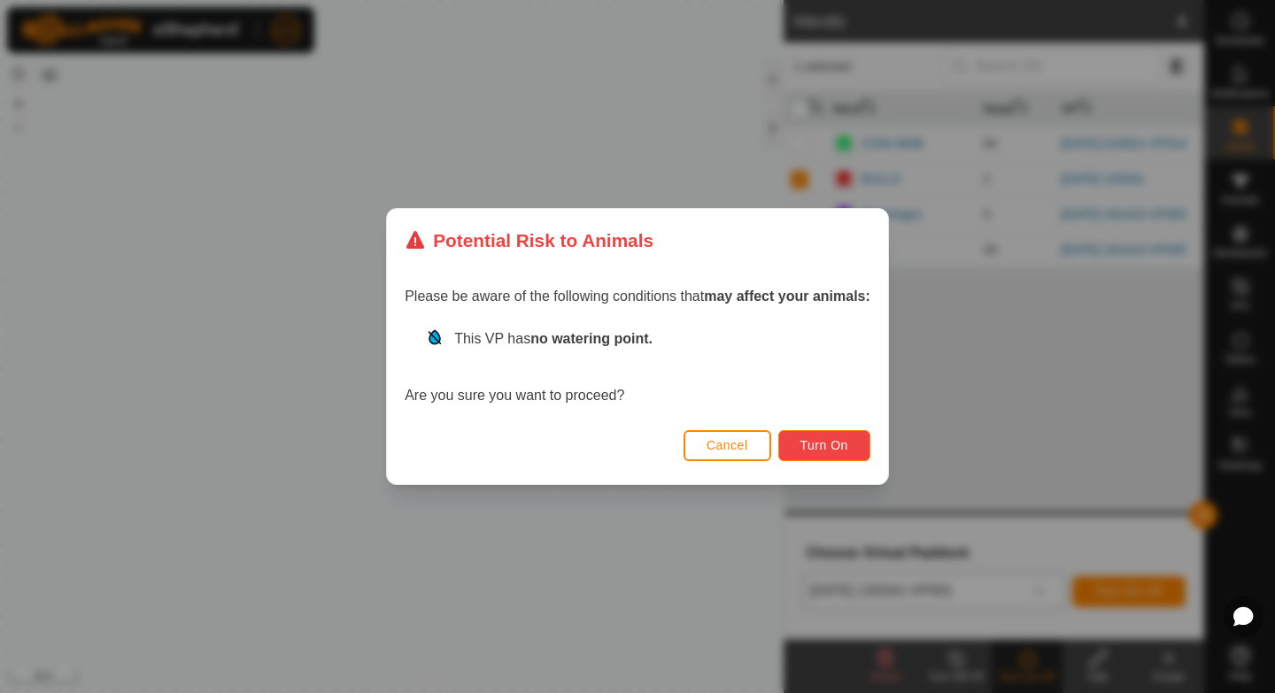
click at [637, 439] on span "Turn On" at bounding box center [824, 445] width 48 height 14
